Goal: Task Accomplishment & Management: Use online tool/utility

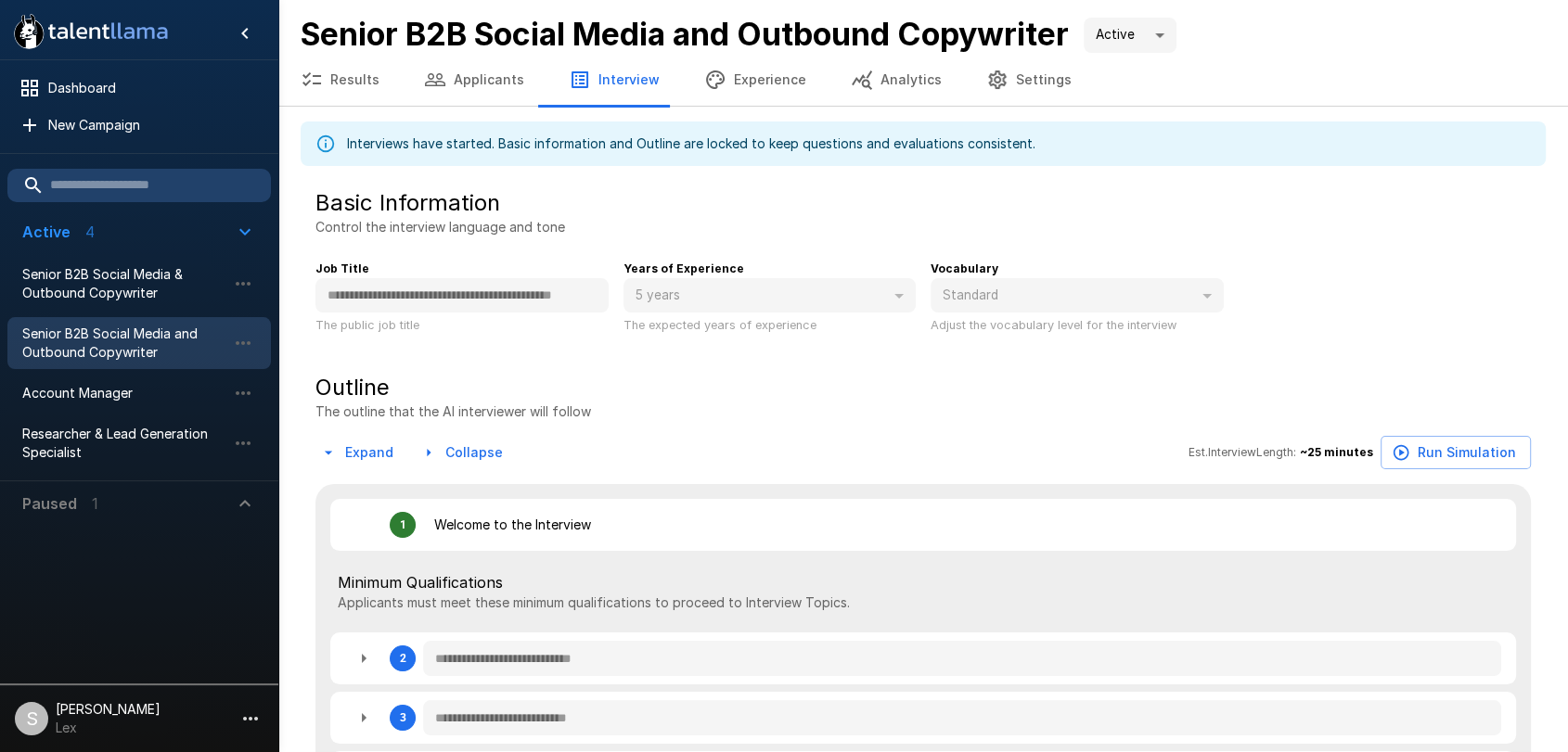
click at [464, 77] on button "Applicants" at bounding box center [473, 80] width 144 height 52
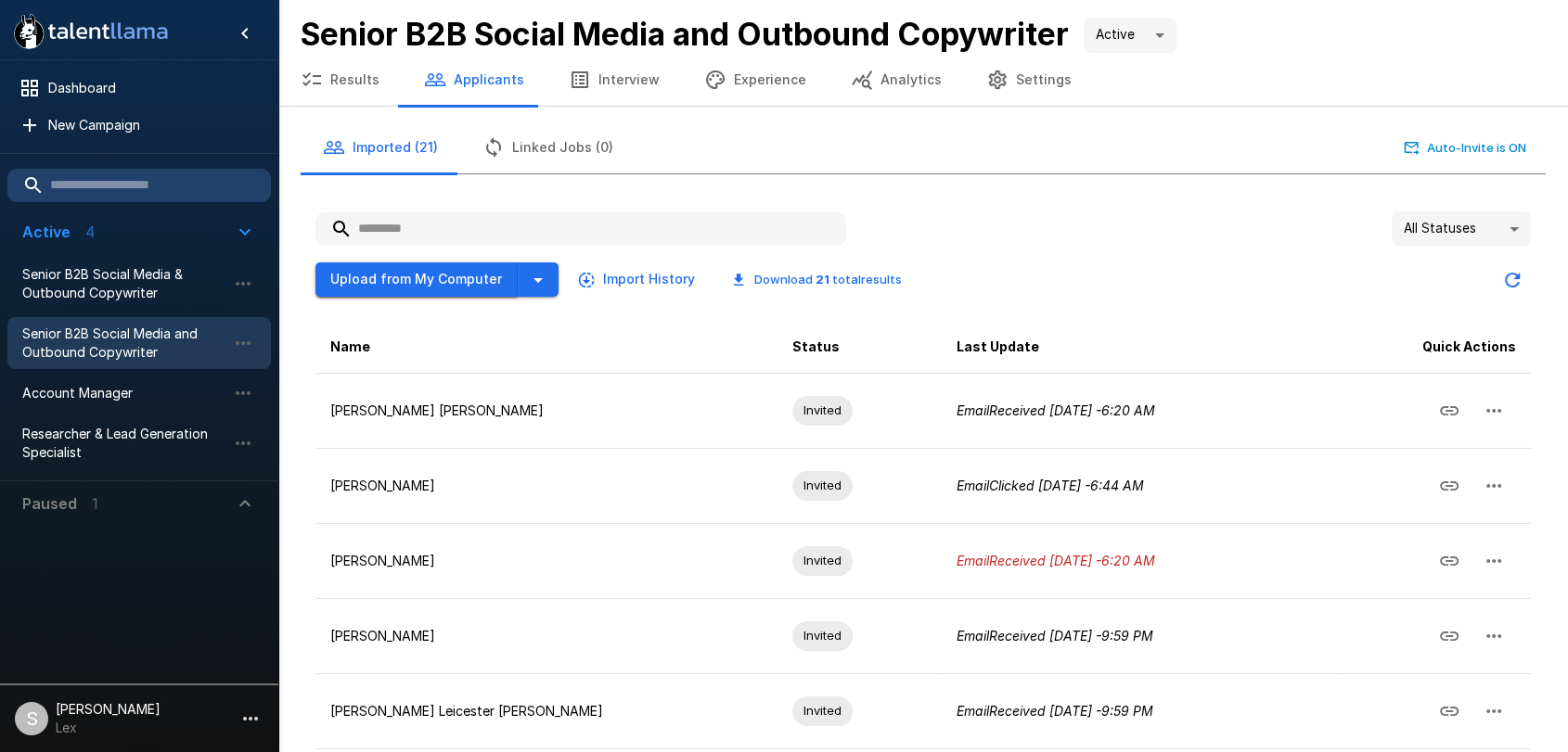
click at [444, 277] on button "Upload from My Computer" at bounding box center [416, 279] width 203 height 34
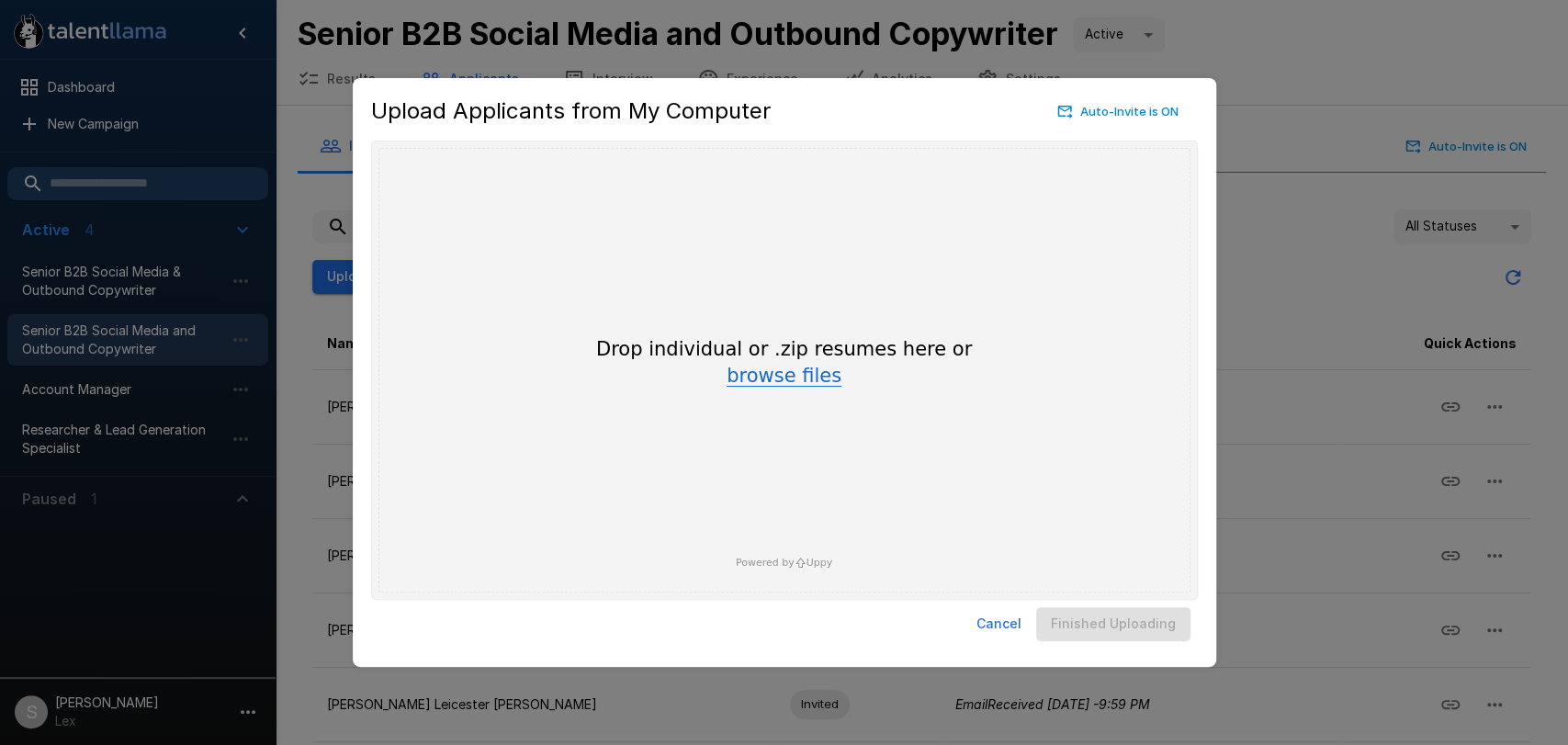
click at [741, 377] on button "browse files" at bounding box center [784, 376] width 115 height 20
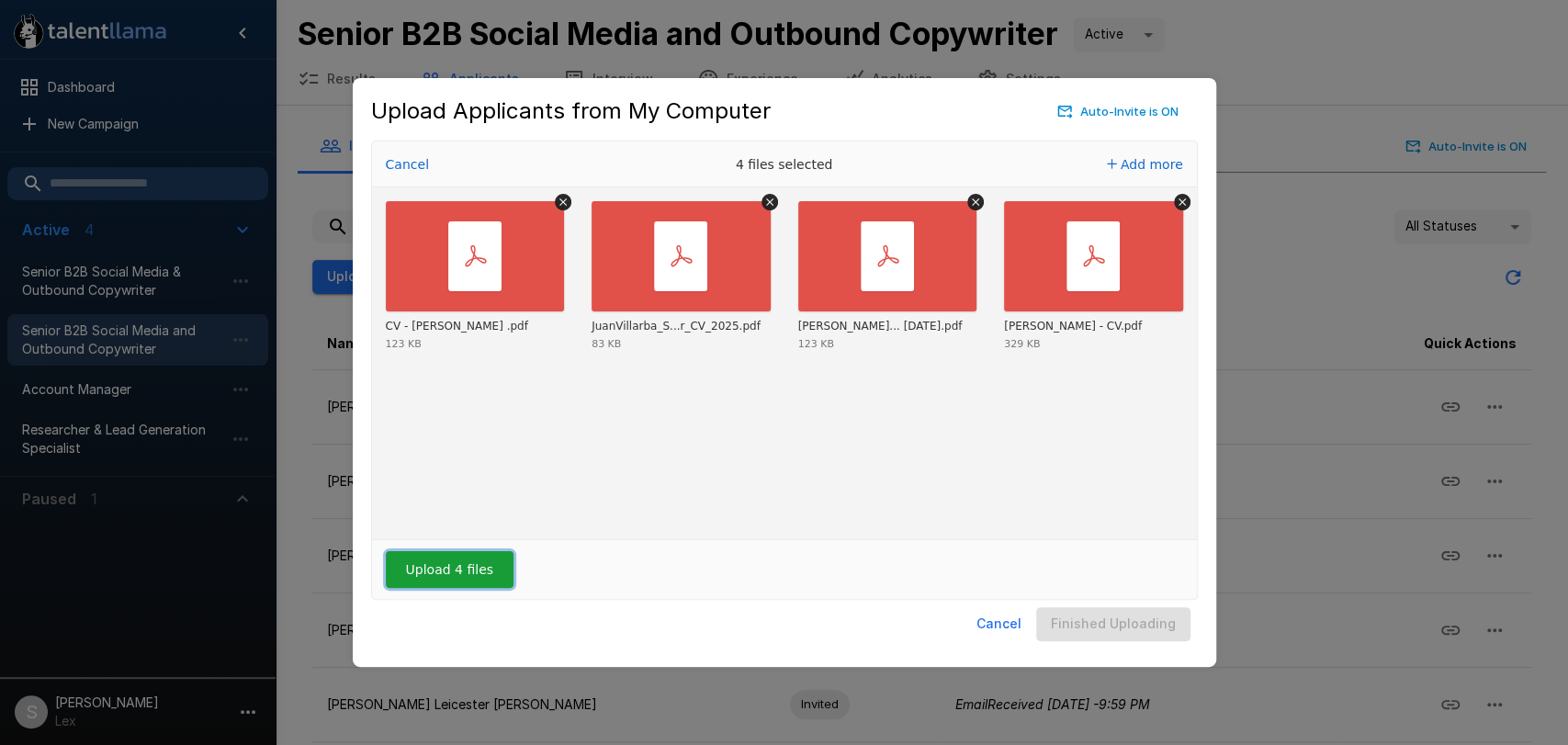
click at [425, 579] on button "Upload 4 files" at bounding box center [449, 569] width 128 height 36
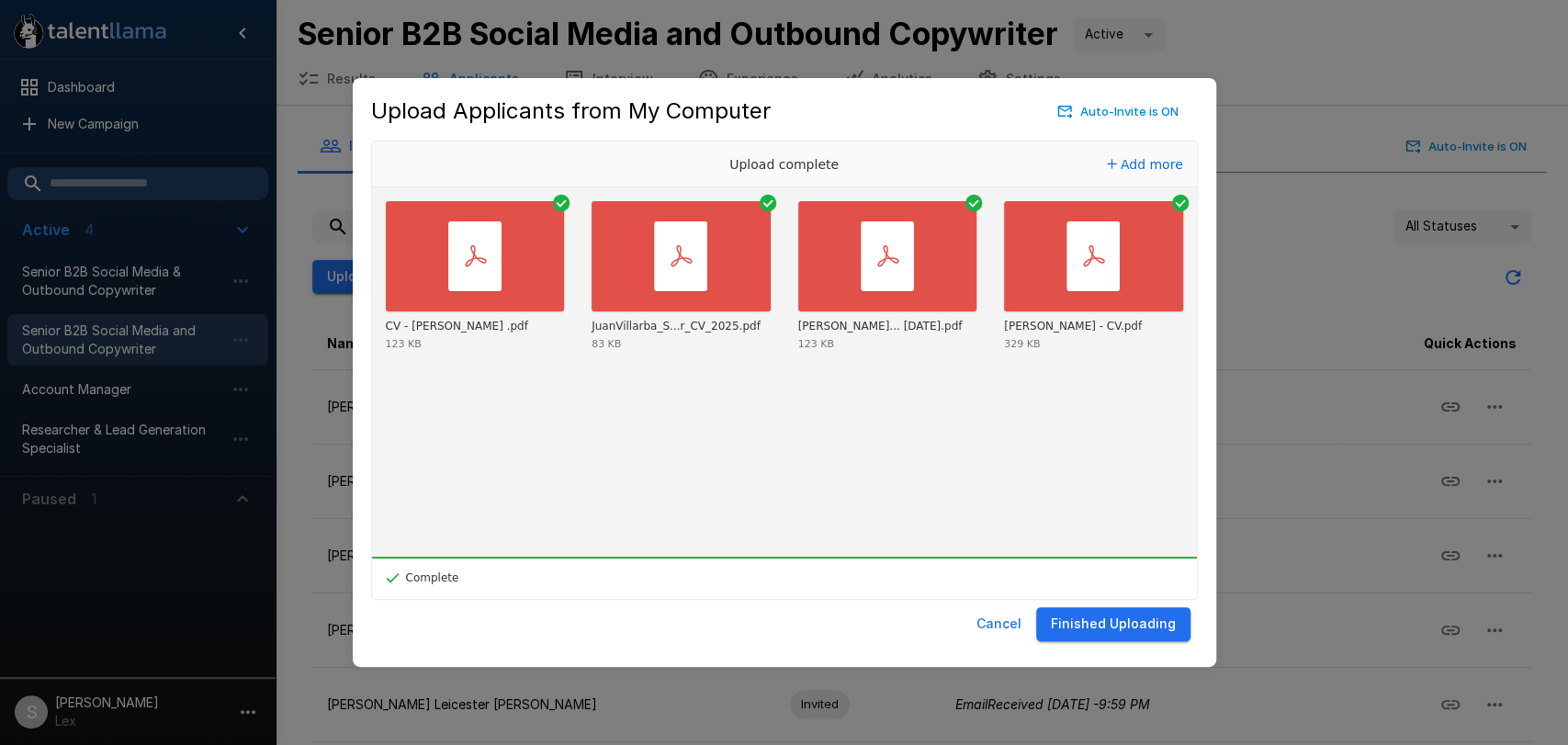
click at [1145, 628] on button "Finished Uploading" at bounding box center [1113, 624] width 154 height 34
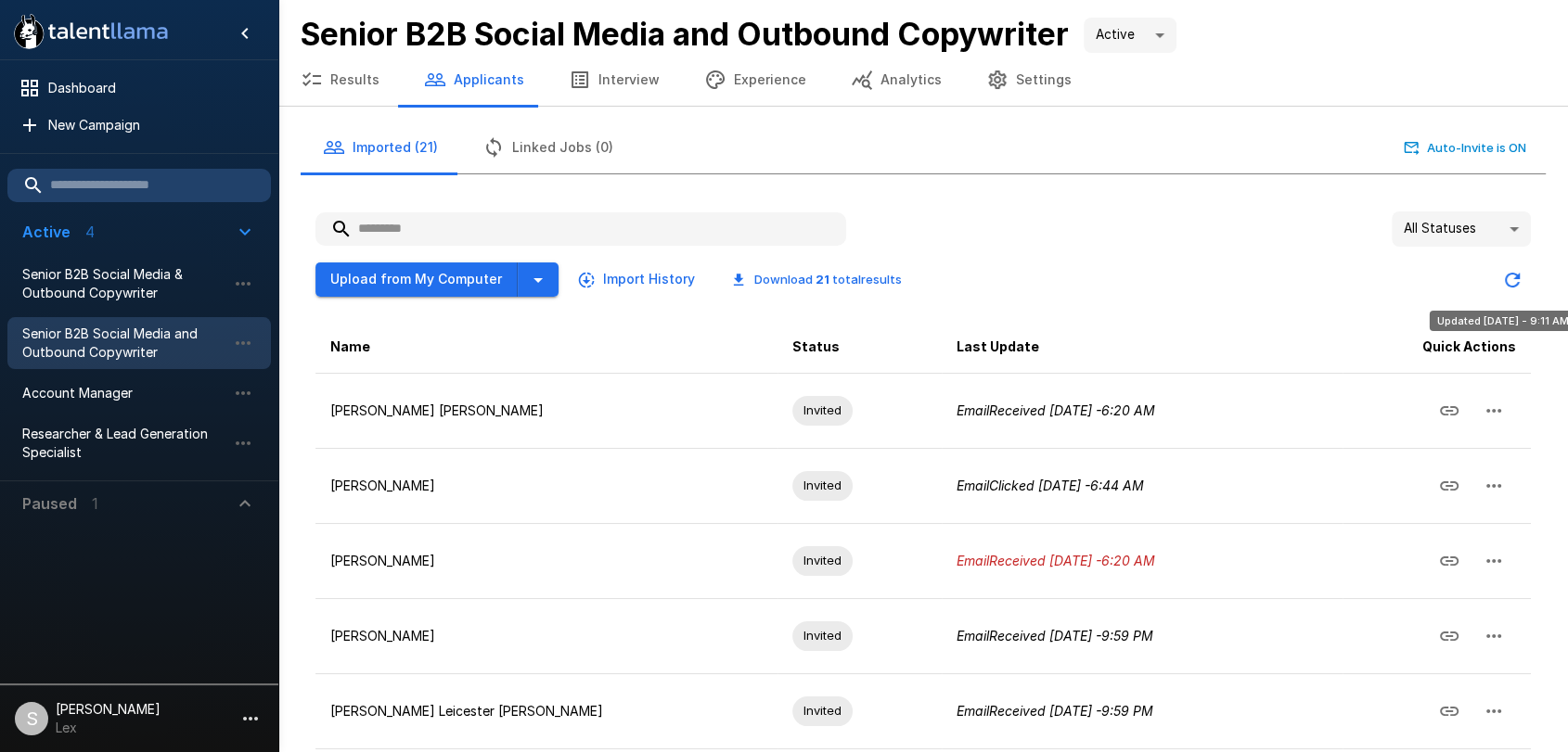
click at [1518, 281] on icon "Updated Today - 9:11 AM" at bounding box center [1512, 279] width 15 height 15
click at [1516, 276] on icon "Updated Today - 9:11 AM" at bounding box center [1512, 279] width 15 height 15
click at [506, 228] on input "text" at bounding box center [580, 229] width 531 height 33
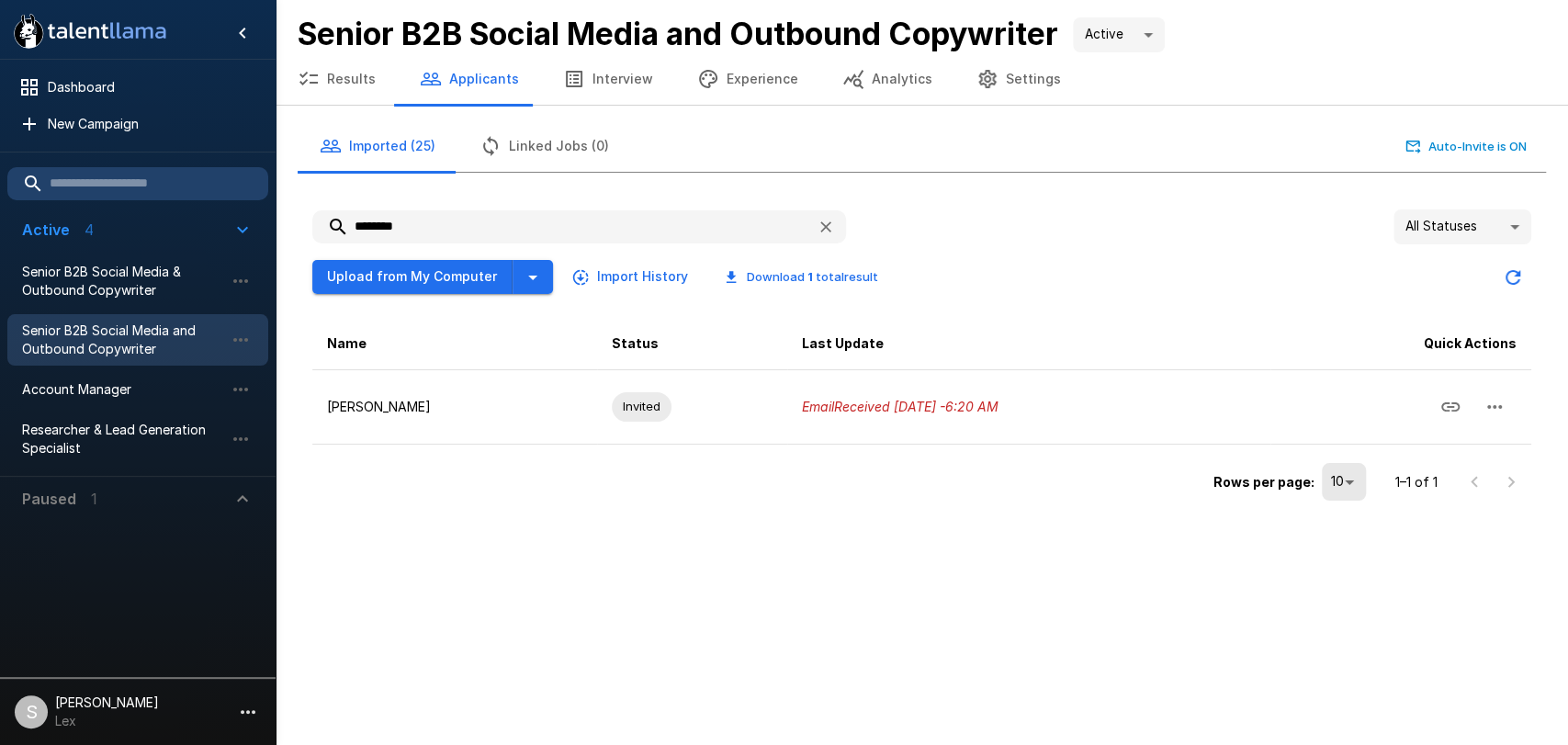
type input "********"
click at [337, 81] on button "Results" at bounding box center [336, 80] width 122 height 52
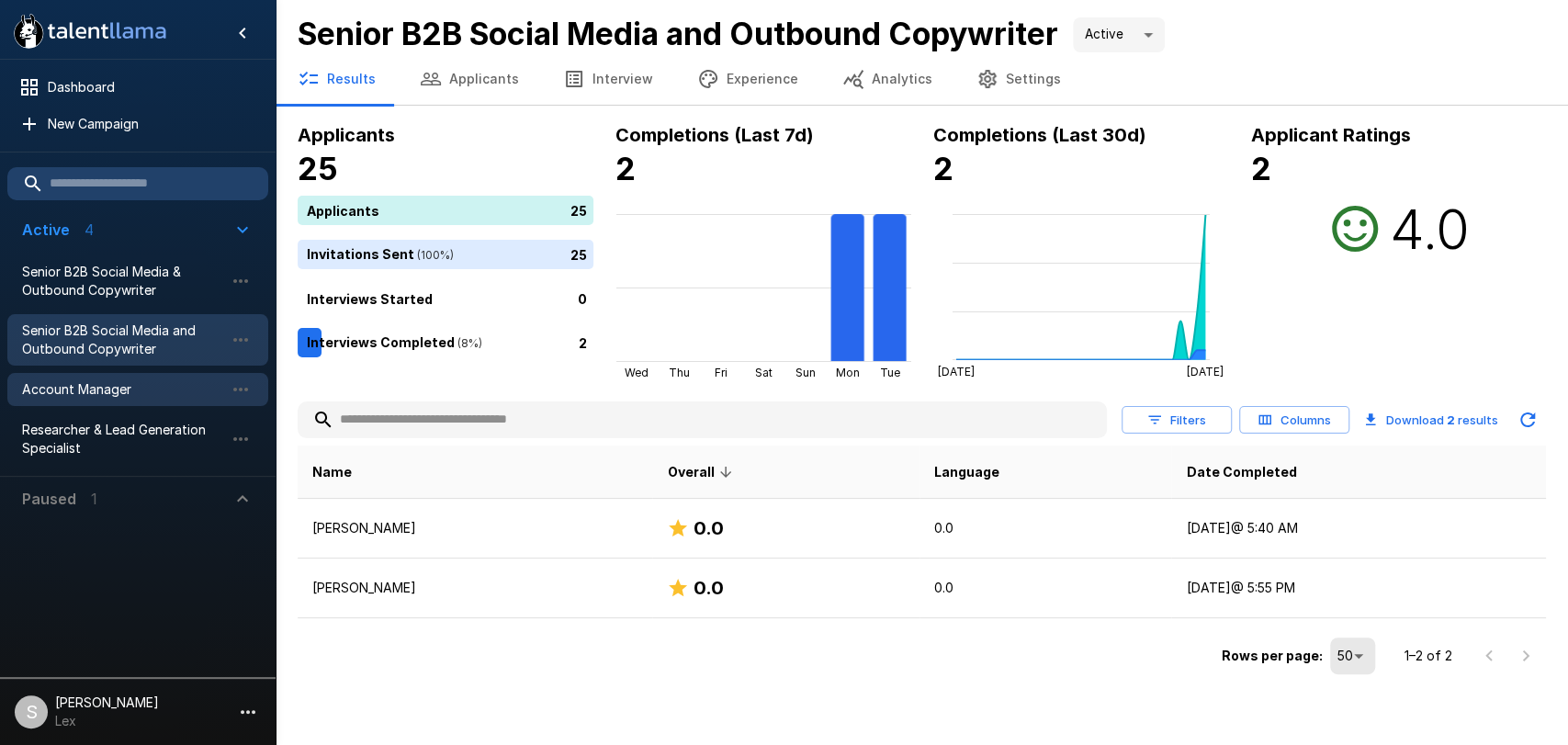
click at [96, 384] on span "Account Manager" at bounding box center [123, 389] width 202 height 18
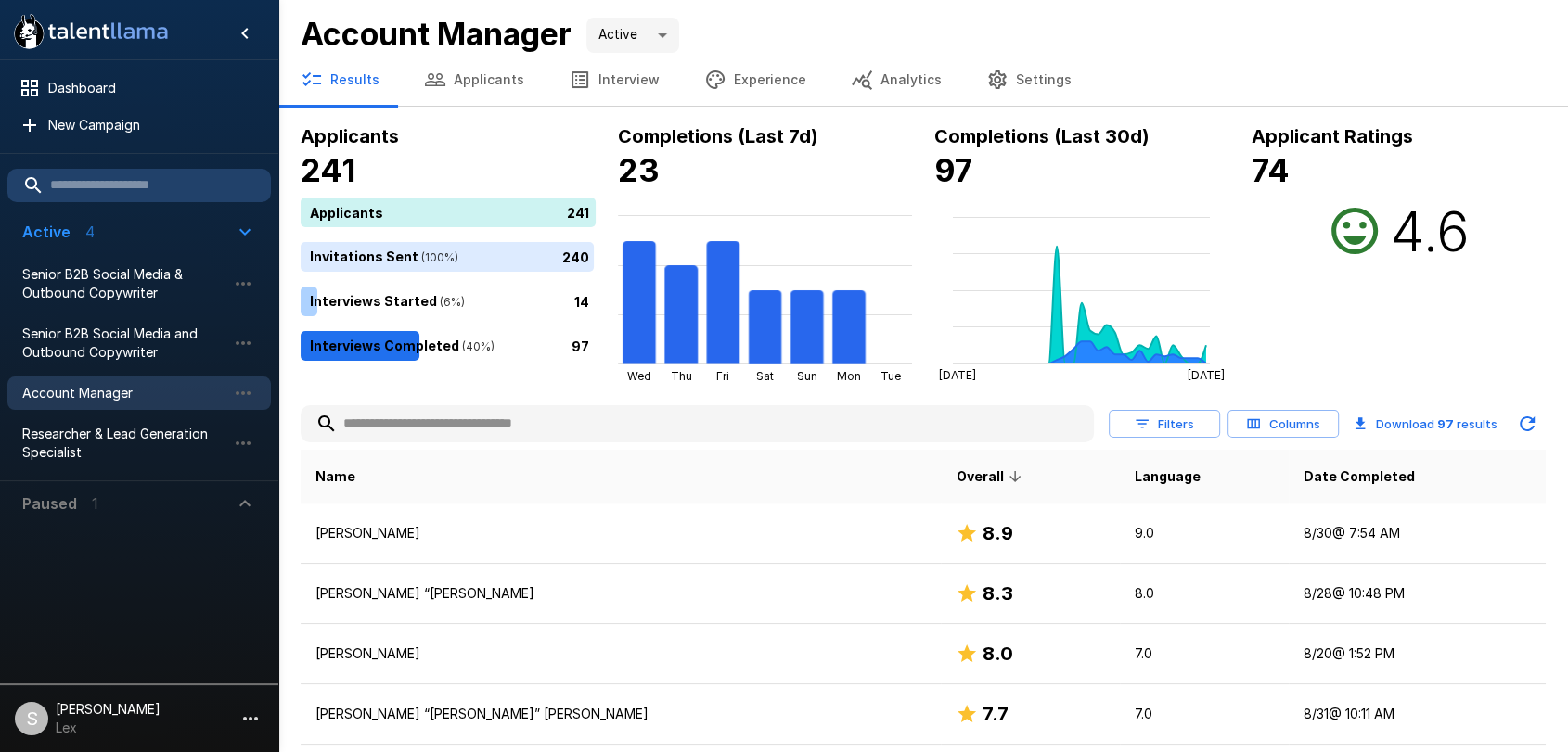
click at [483, 71] on button "Applicants" at bounding box center [473, 80] width 144 height 52
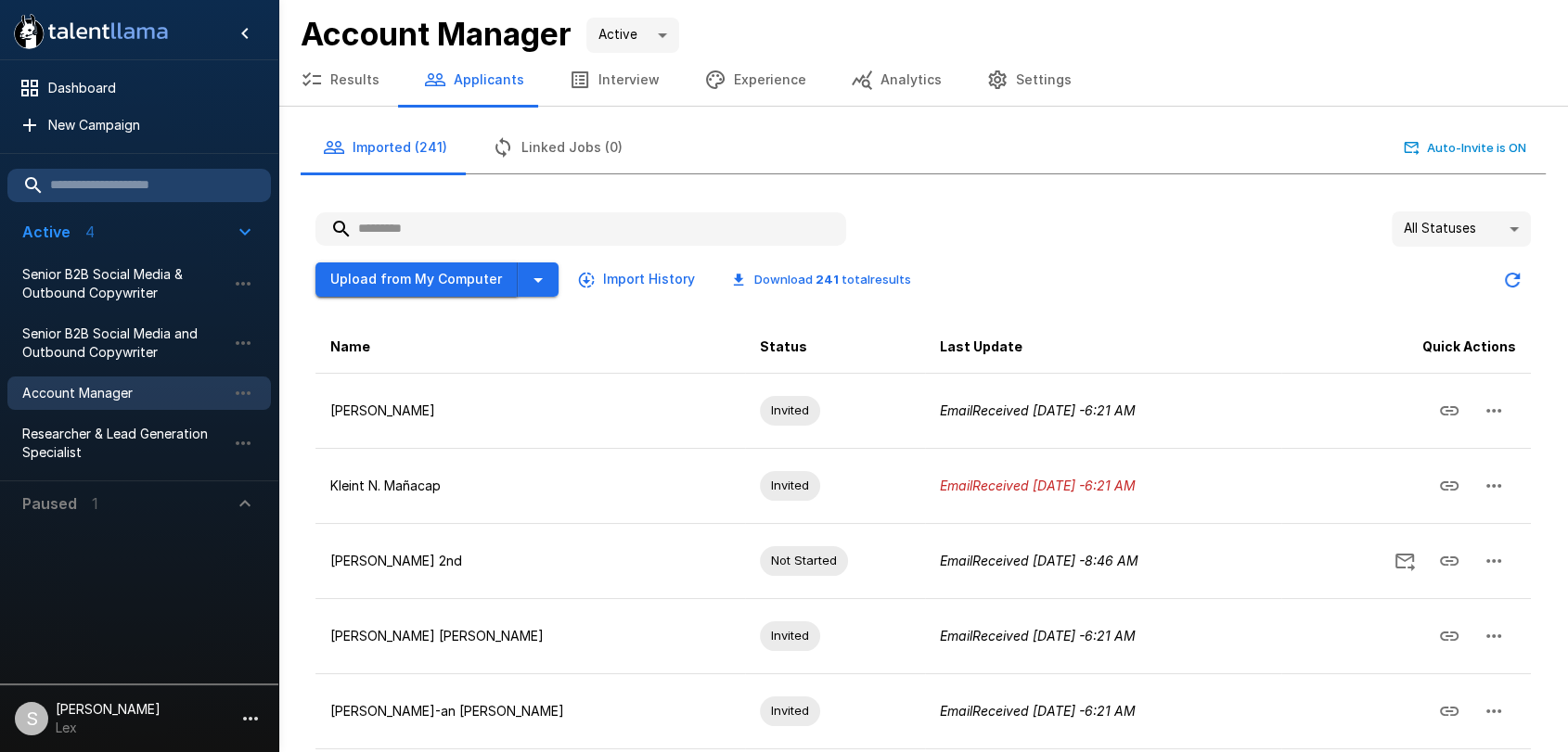
click at [444, 272] on button "Upload from My Computer" at bounding box center [416, 279] width 203 height 34
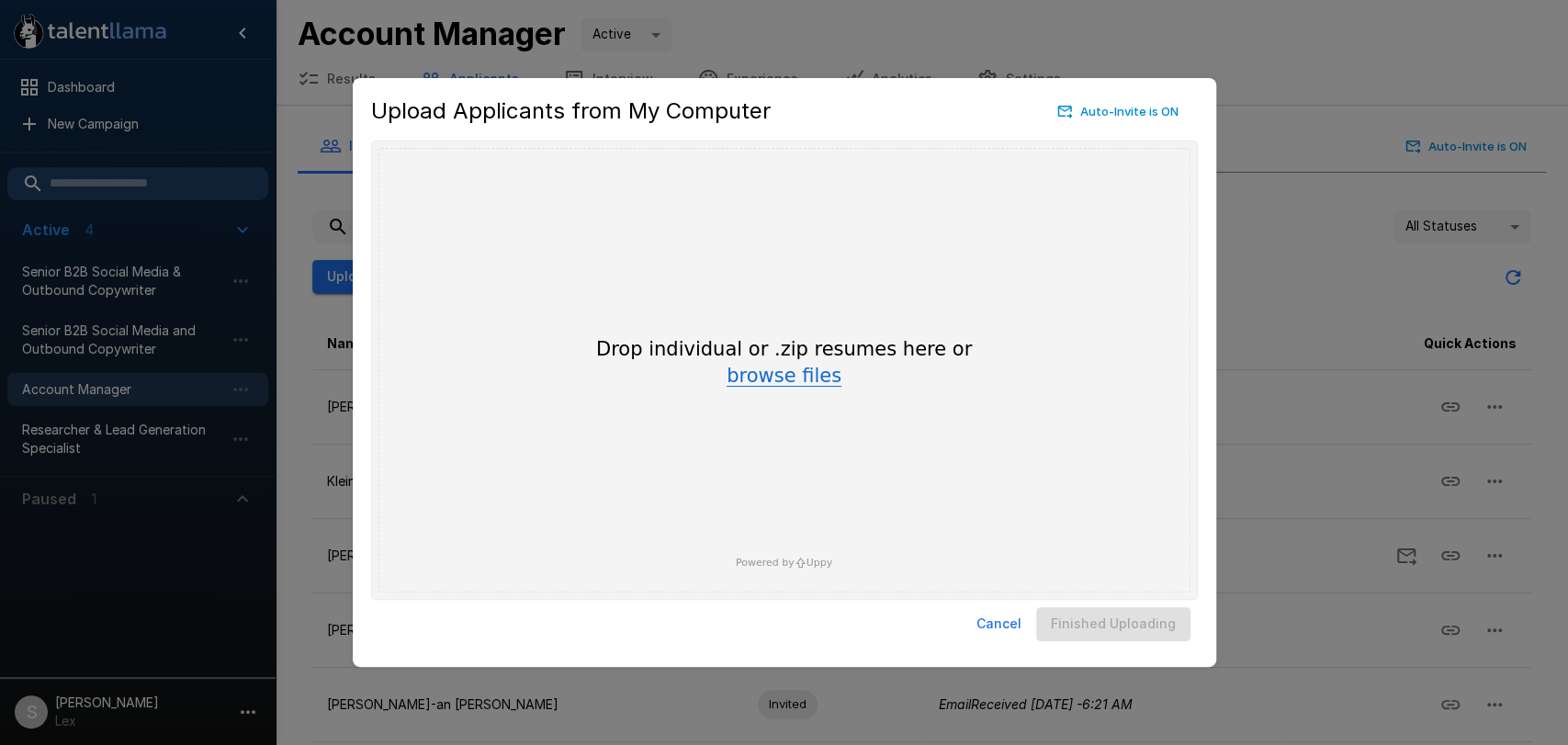
click at [781, 376] on button "browse files" at bounding box center [784, 376] width 115 height 20
click at [1250, 161] on div "Upload Applicants from My Computer Auto-Invite is ON Drop your files here Drop …" at bounding box center [784, 372] width 1568 height 745
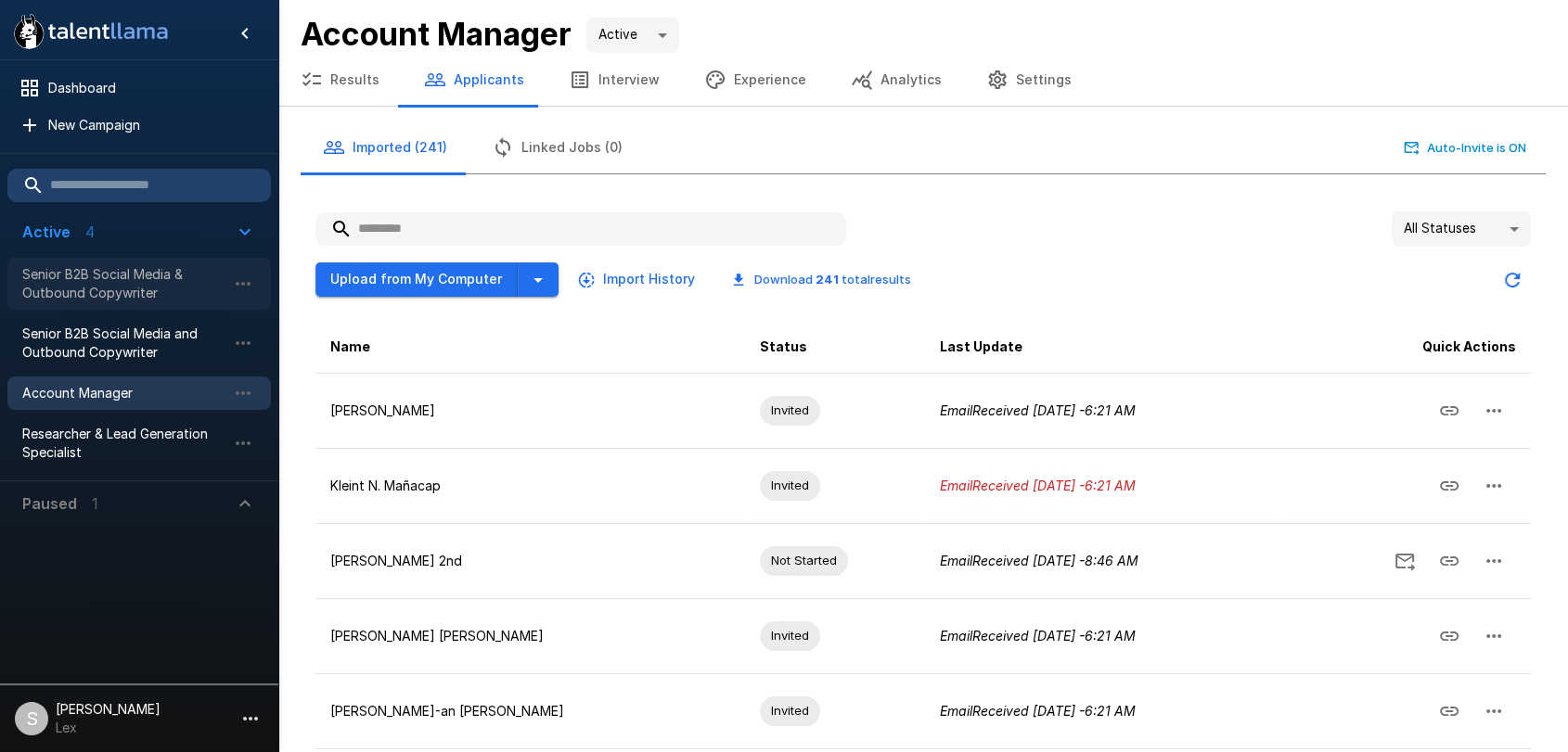
click at [138, 297] on span "Senior B2B Social Media & Outbound Copywriter" at bounding box center [124, 284] width 204 height 37
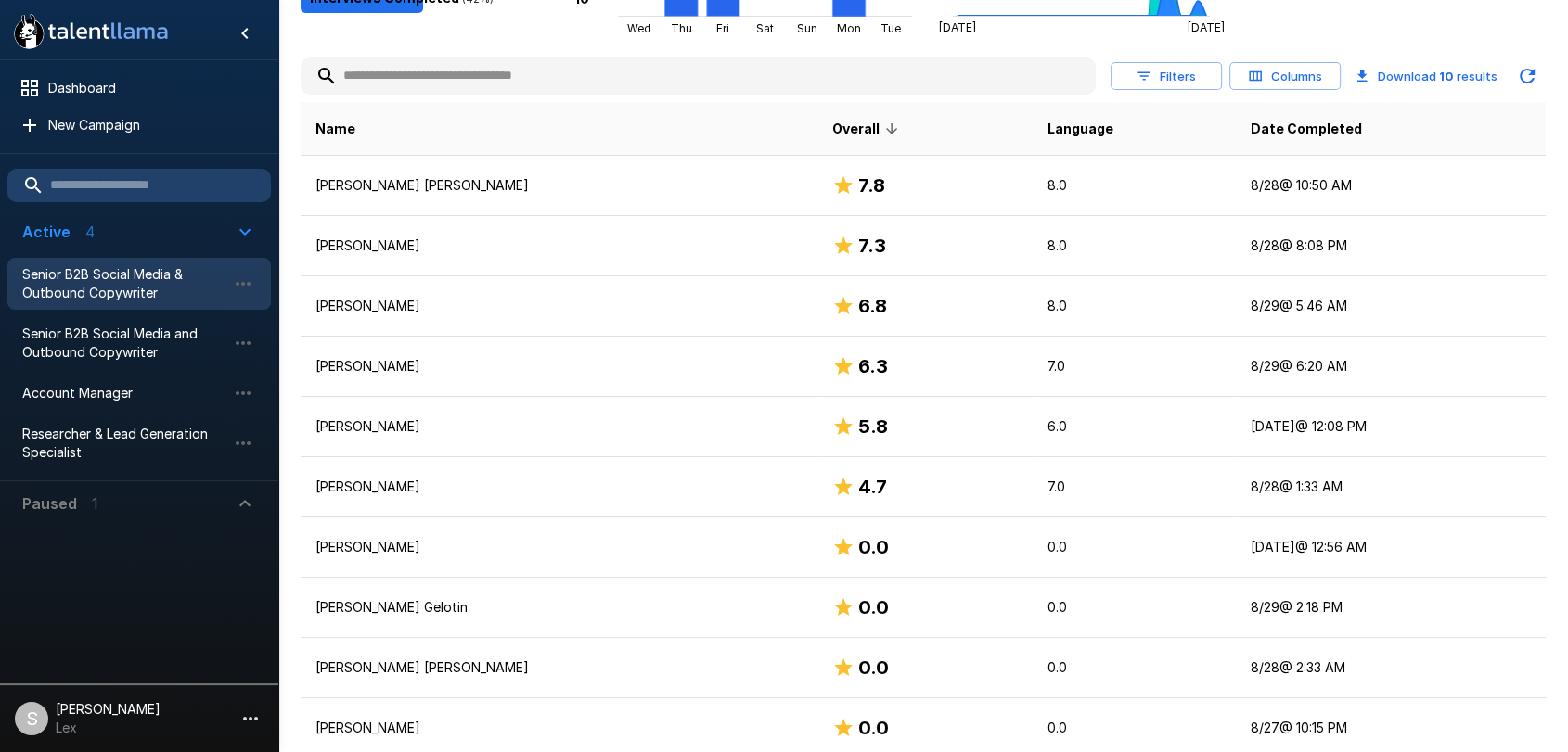
scroll to position [366, 0]
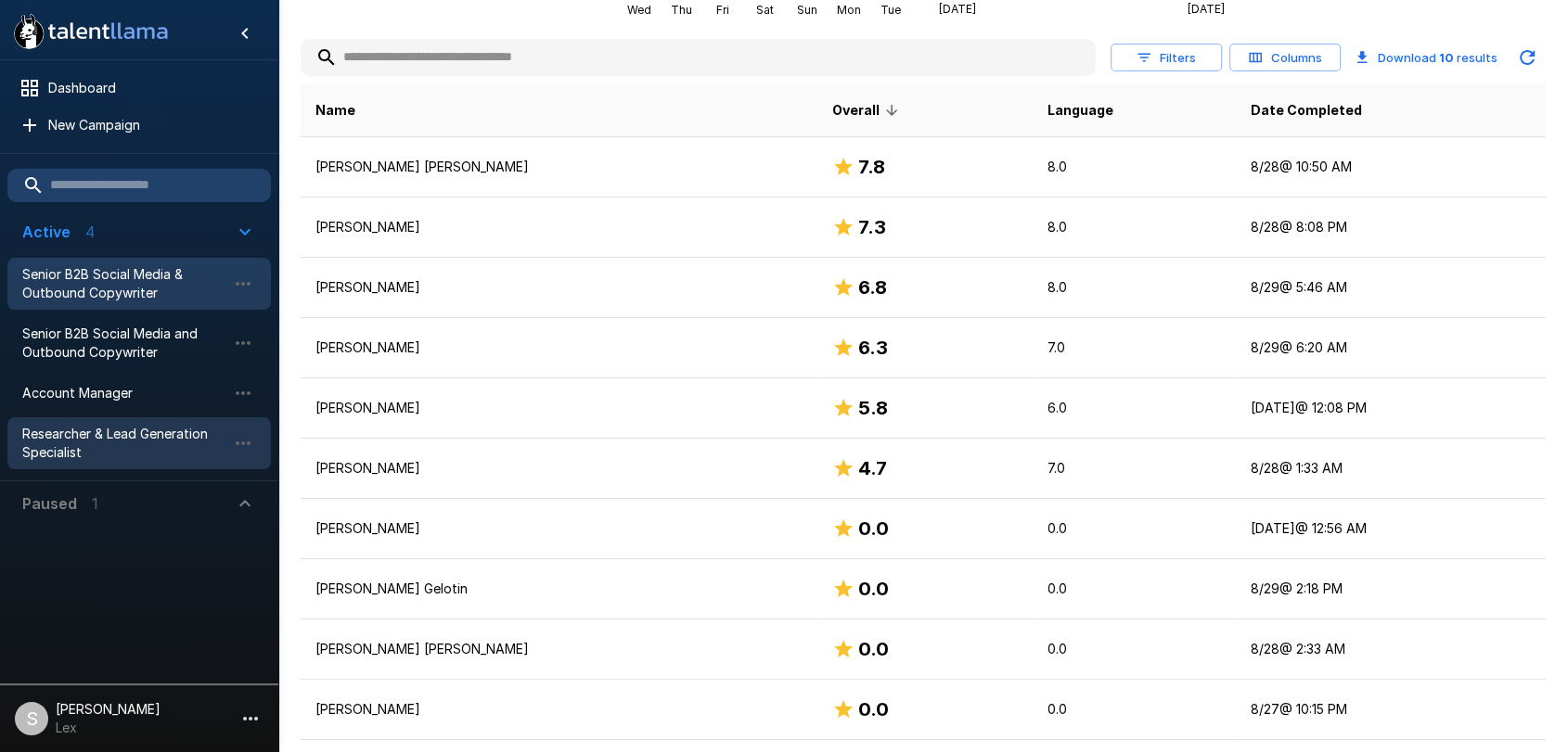
click at [75, 426] on span "Researcher & Lead Generation Specialist" at bounding box center [124, 443] width 204 height 37
